Goal: Task Accomplishment & Management: Use online tool/utility

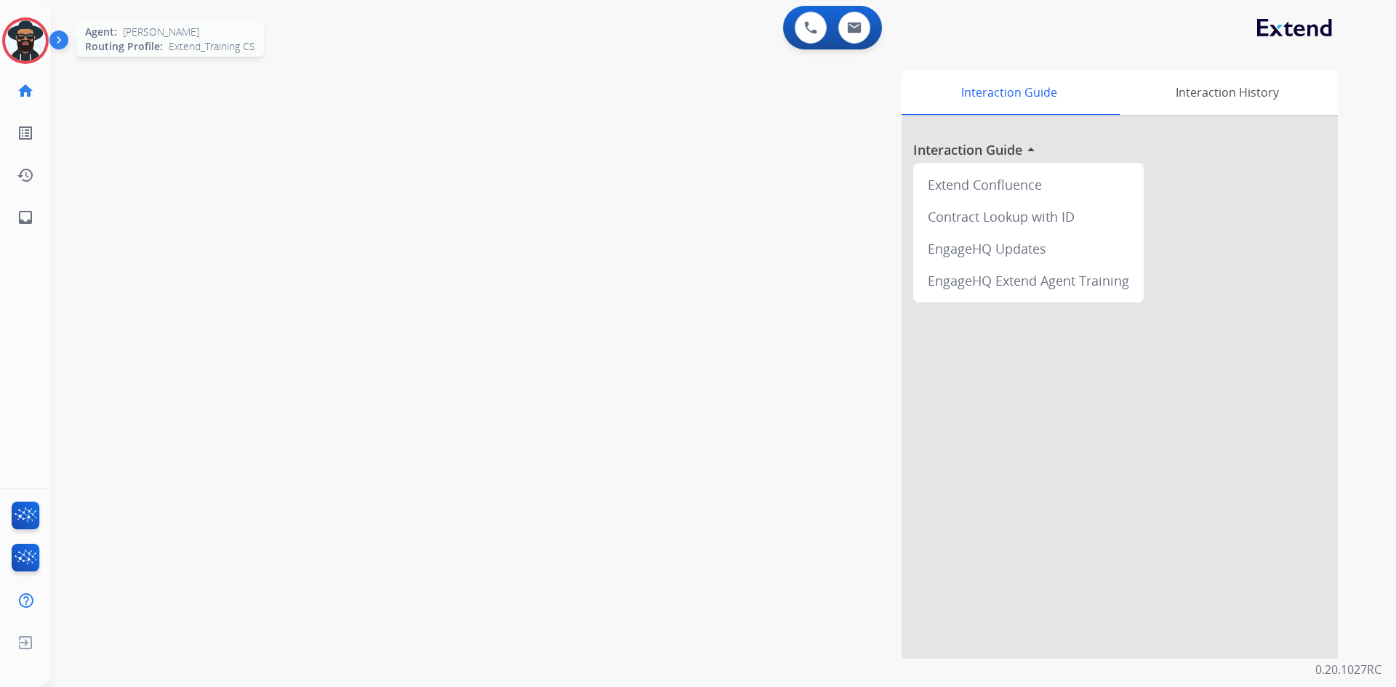
click at [31, 47] on img at bounding box center [25, 40] width 41 height 41
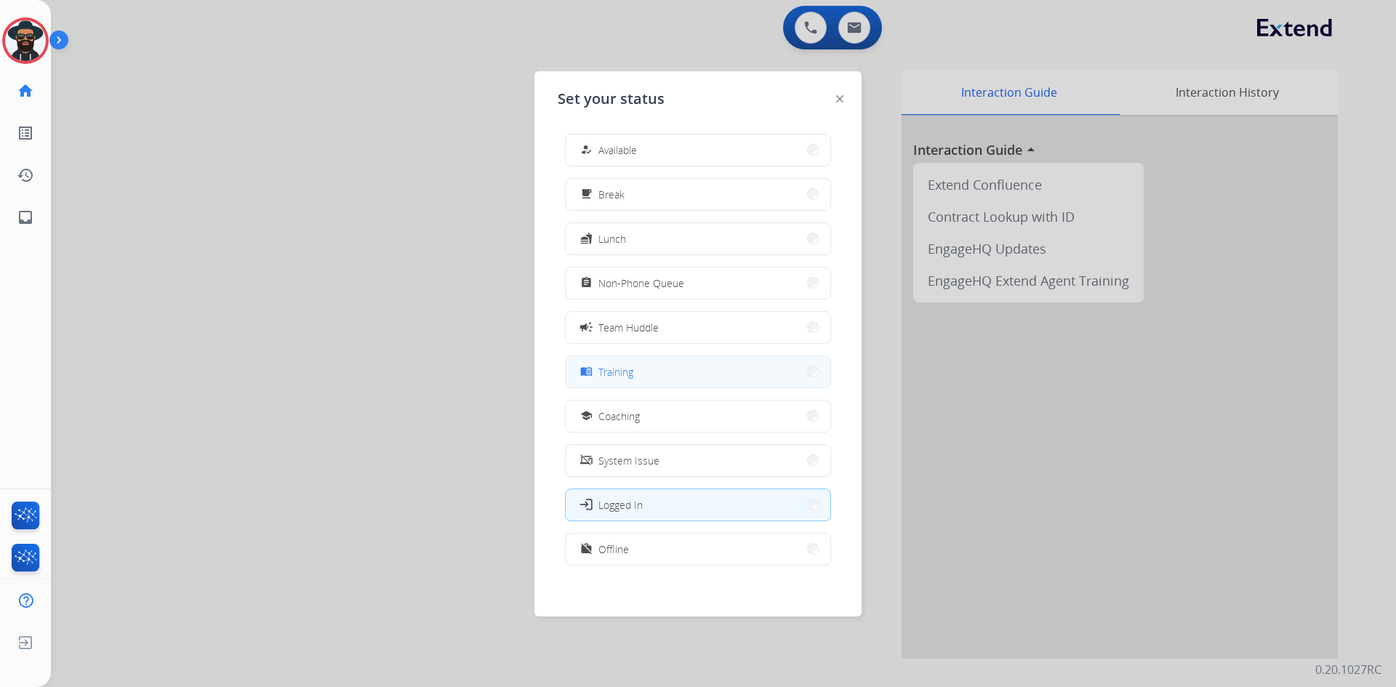
click at [646, 375] on button "menu_book Training" at bounding box center [698, 371] width 265 height 31
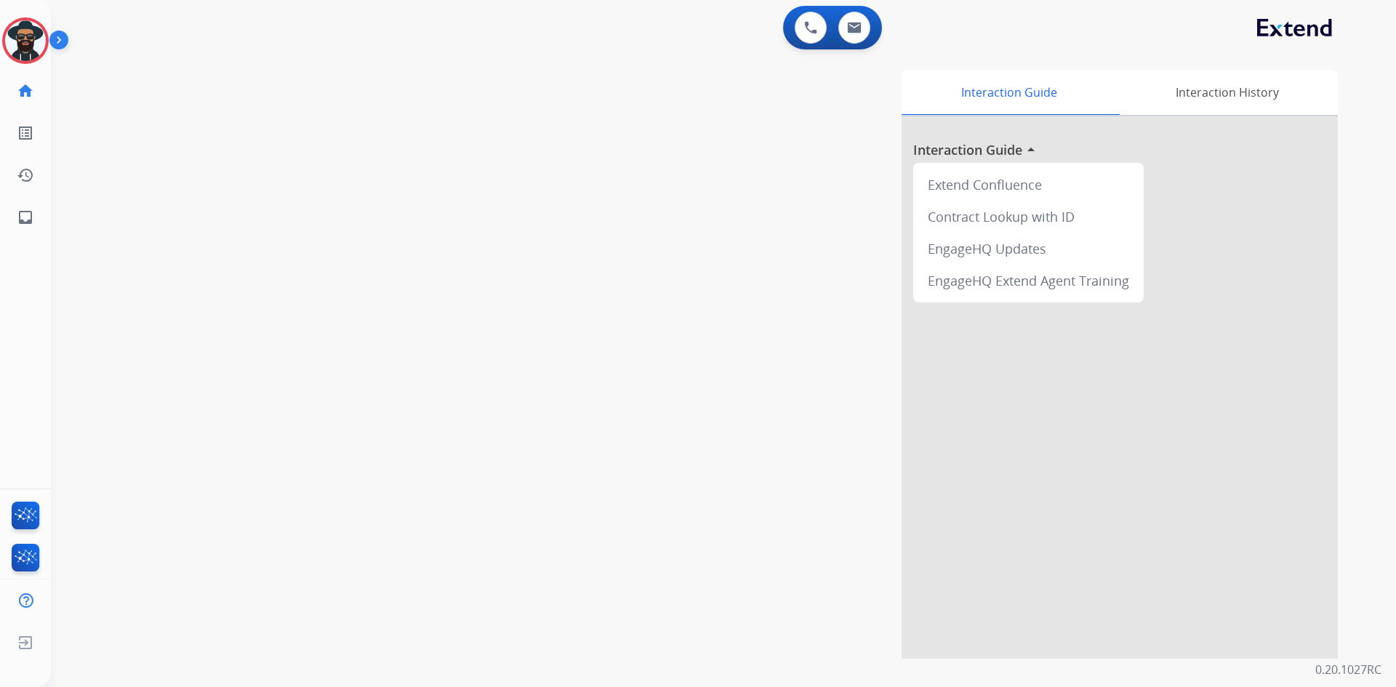
click at [55, 34] on img at bounding box center [61, 43] width 25 height 28
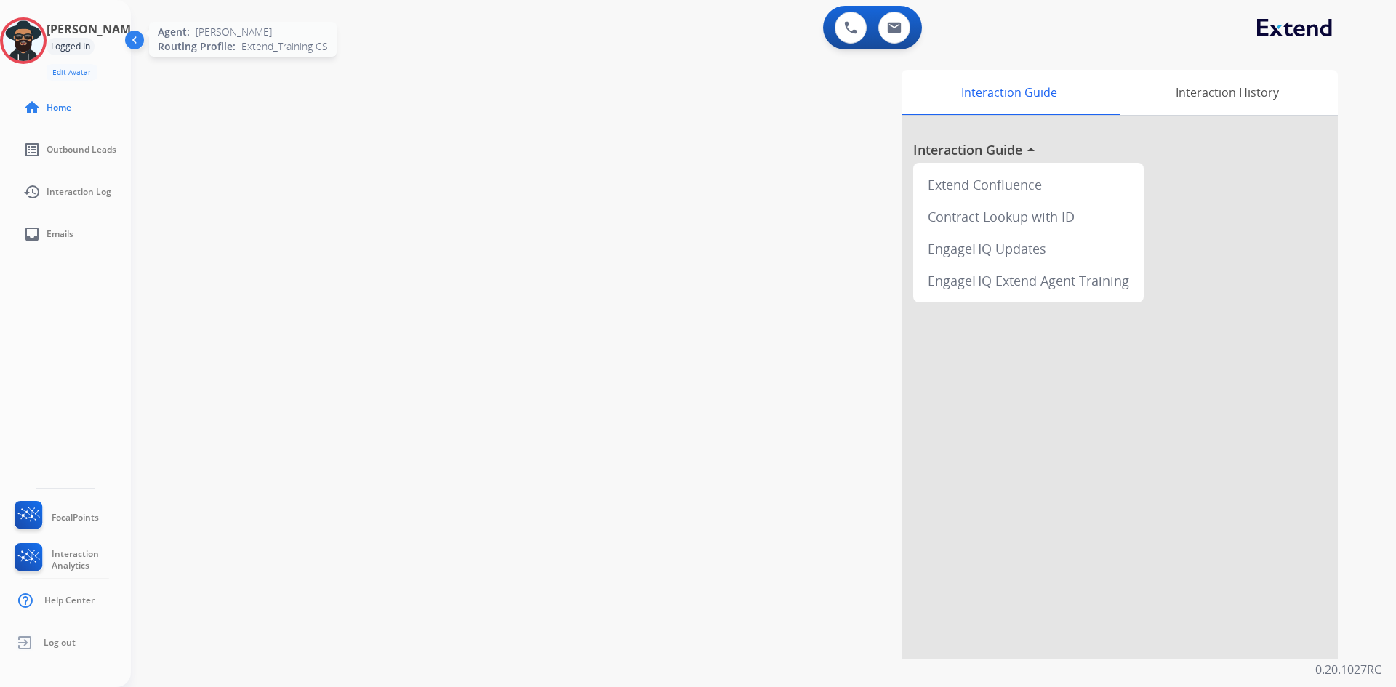
click at [36, 40] on img at bounding box center [23, 40] width 41 height 41
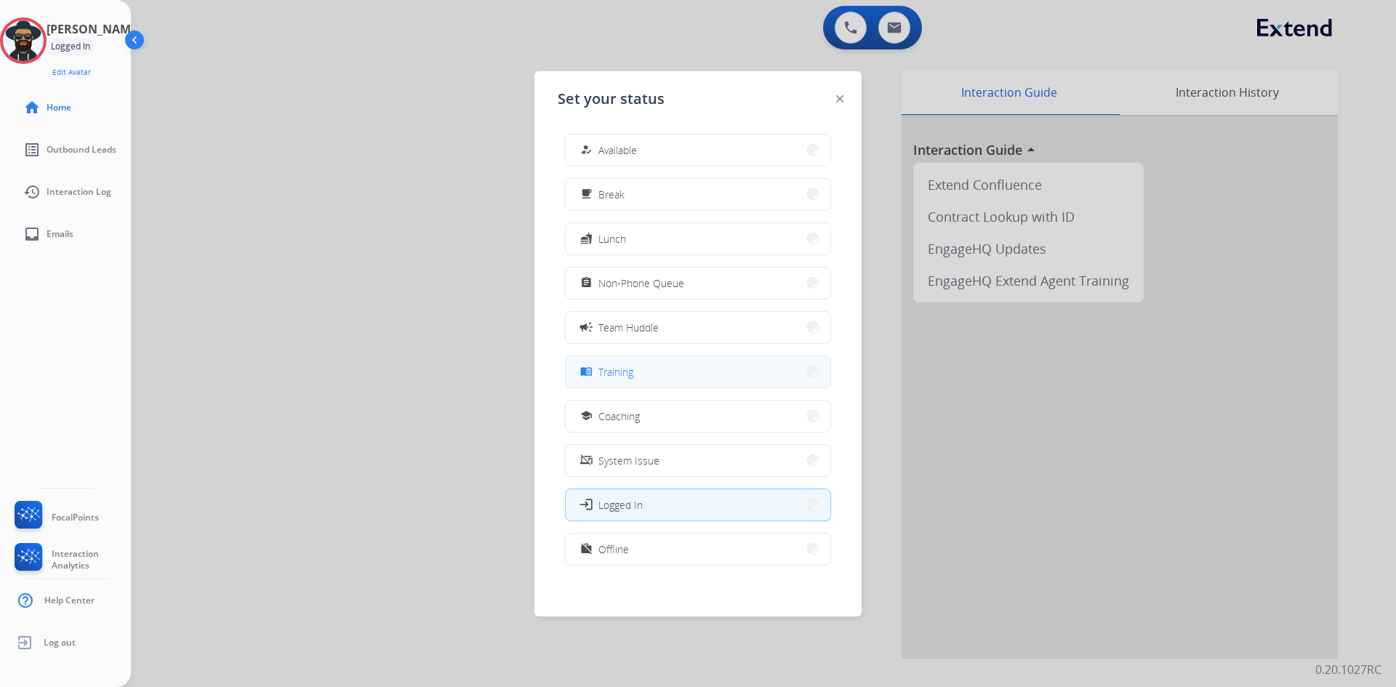
click at [631, 375] on span "Training" at bounding box center [616, 371] width 35 height 15
